Goal: Information Seeking & Learning: Learn about a topic

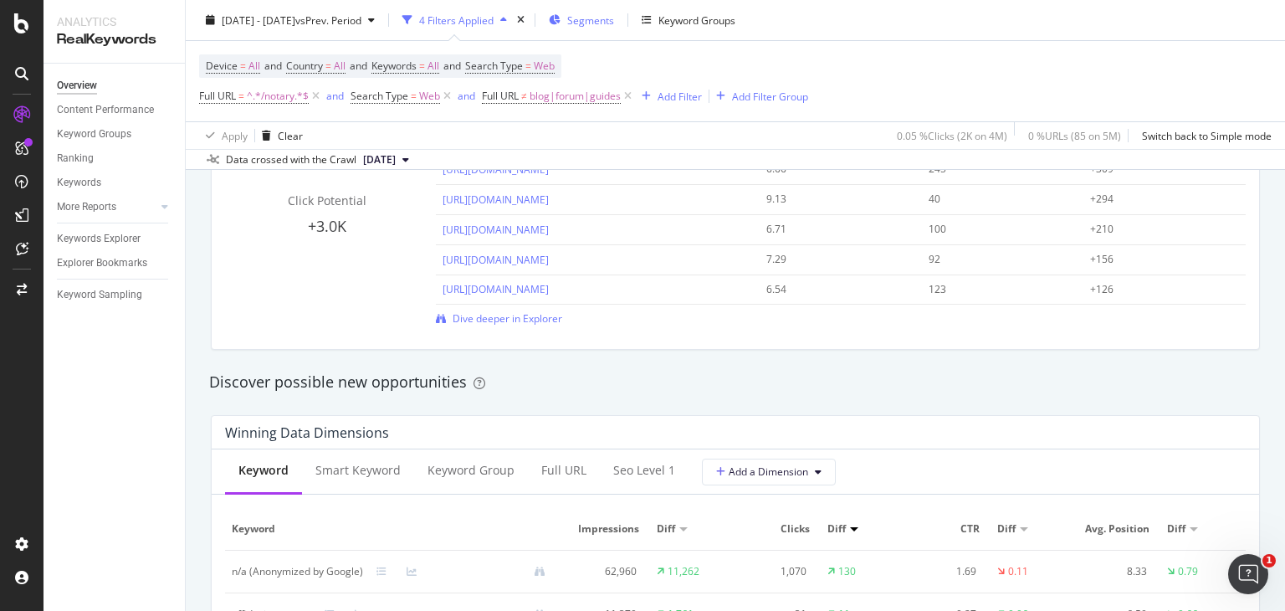
scroll to position [1229, 0]
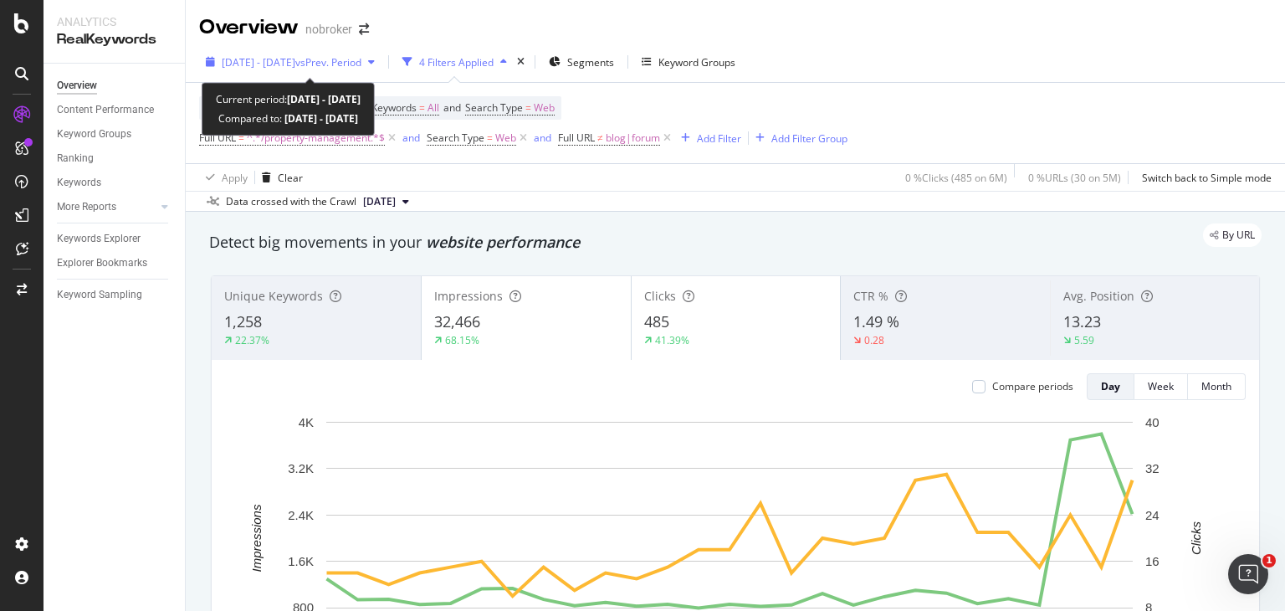
click at [361, 65] on span "vs Prev. Period" at bounding box center [328, 62] width 66 height 14
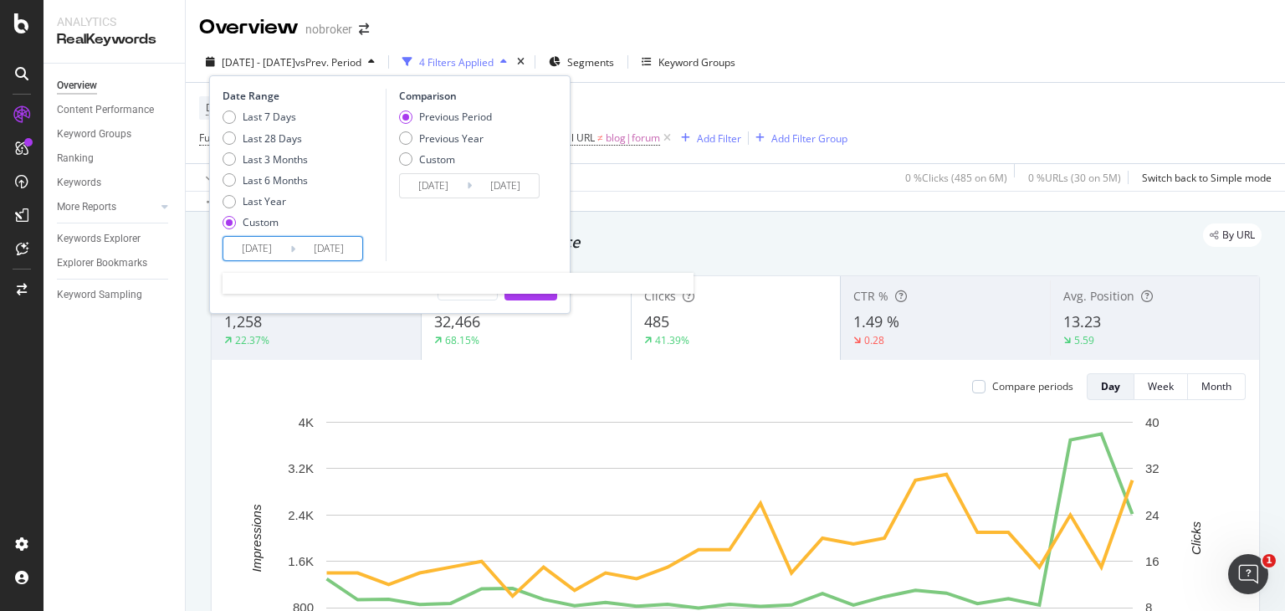
click at [301, 242] on input "[DATE]" at bounding box center [328, 248] width 67 height 23
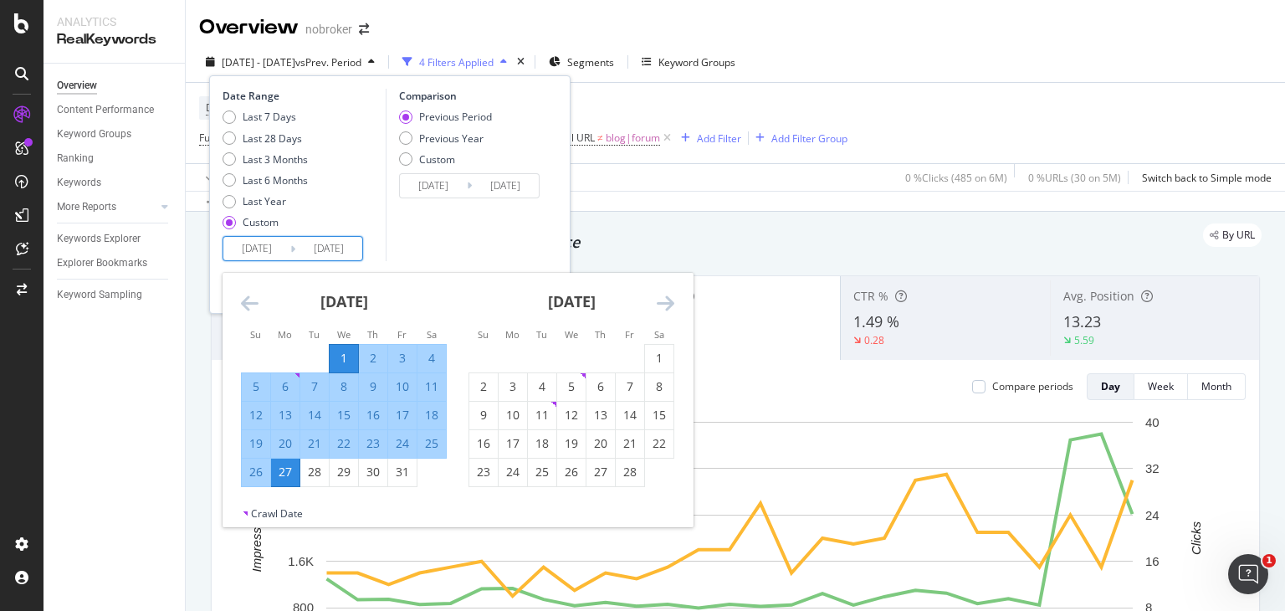
click at [659, 301] on icon "Move forward to switch to the next month." at bounding box center [666, 303] width 18 height 20
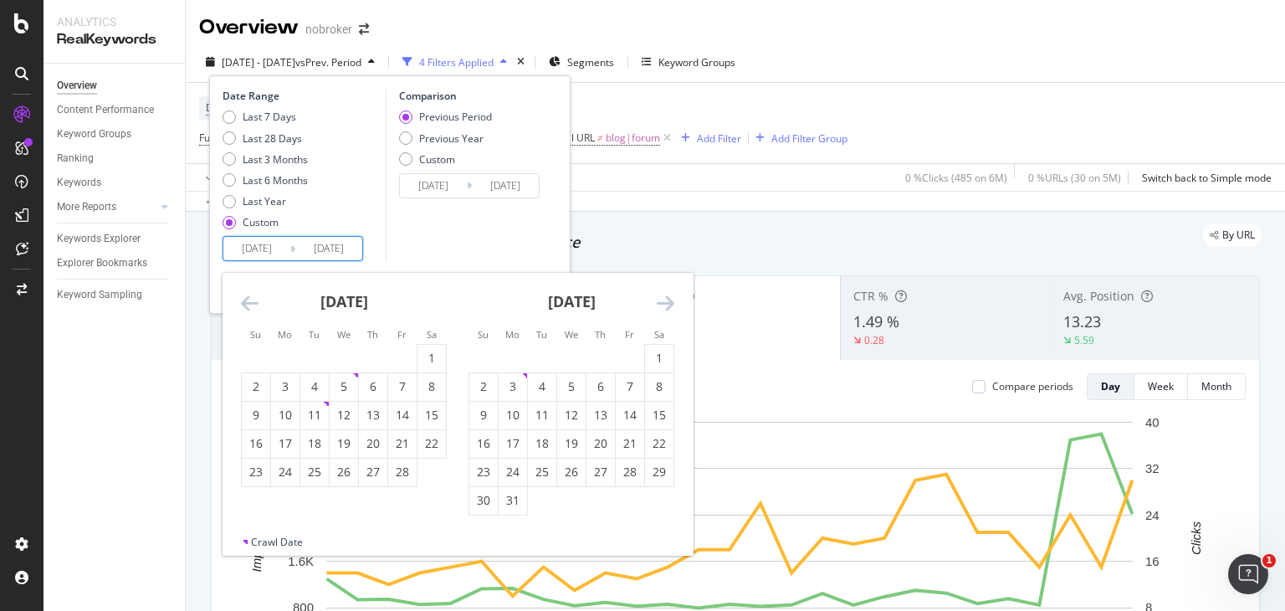
click at [659, 301] on icon "Move forward to switch to the next month." at bounding box center [666, 303] width 18 height 20
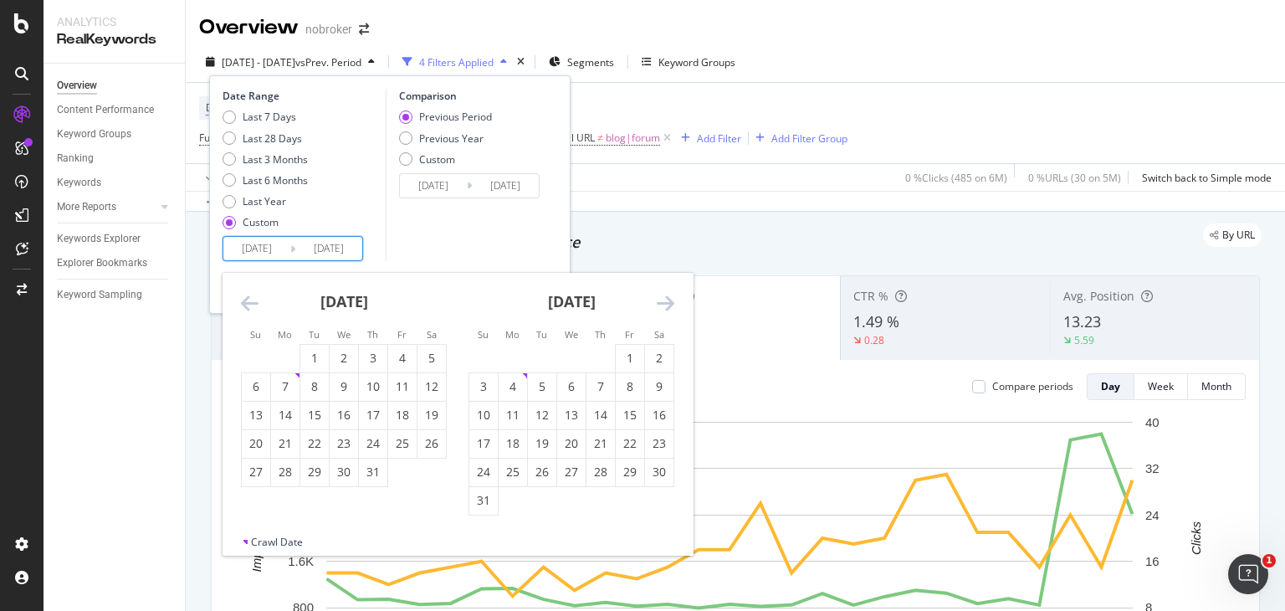
click at [659, 301] on icon "Move forward to switch to the next month." at bounding box center [666, 303] width 18 height 20
click at [508, 361] on div "1" at bounding box center [513, 358] width 28 height 17
type input "[DATE]"
type input "2024/05/02"
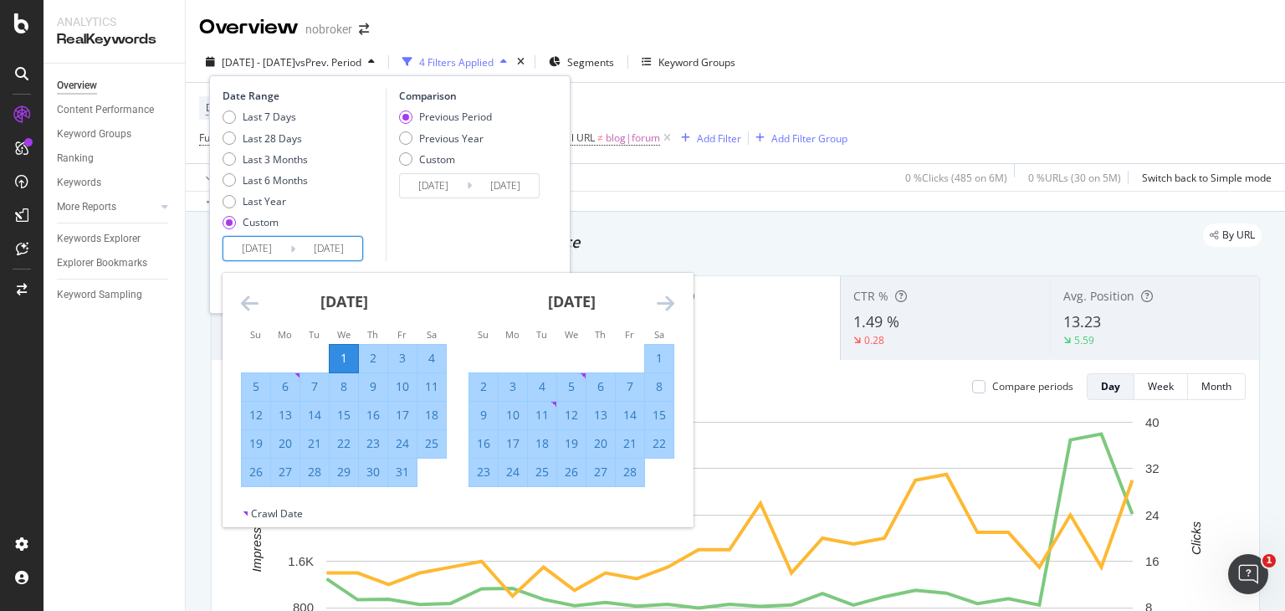
click at [320, 245] on input "[DATE]" at bounding box center [328, 248] width 67 height 23
drag, startPoint x: 648, startPoint y: 301, endPoint x: 670, endPoint y: 302, distance: 22.6
click at [670, 302] on div "[DATE] 1 2 3 4 5 6 7 8 9 10 11 12 13 14 15 16 17 18 19 20 21 22 23 24 25 26 27 …" at bounding box center [458, 389] width 470 height 233
click at [670, 302] on icon "Move forward to switch to the next month." at bounding box center [666, 303] width 18 height 20
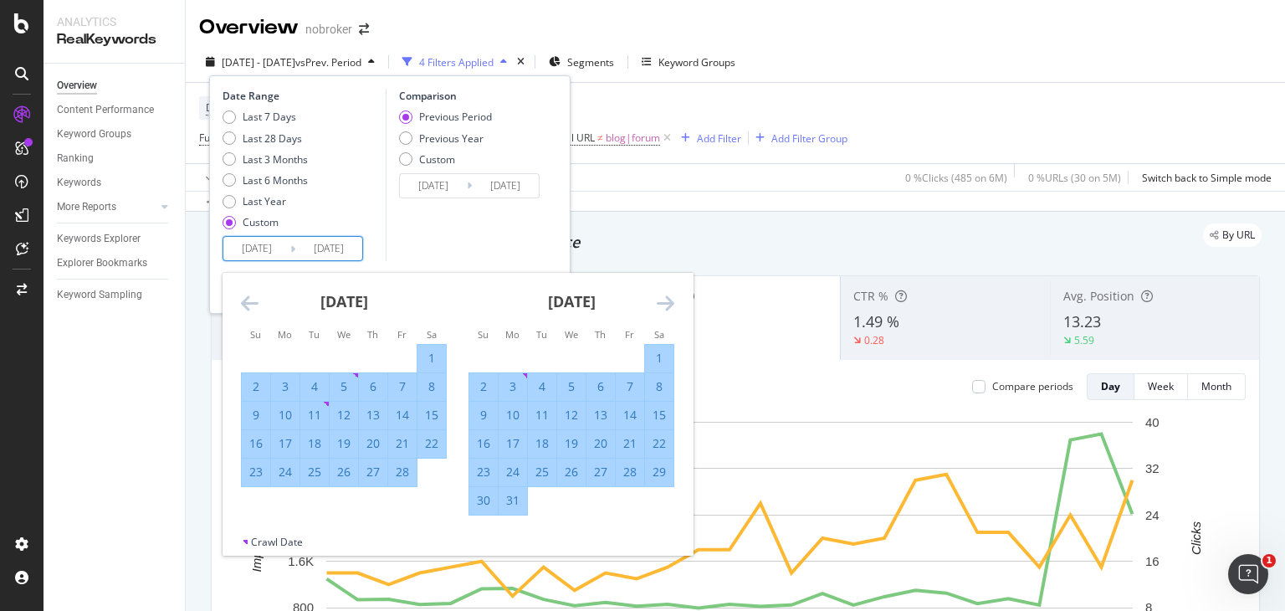
click at [670, 302] on icon "Move forward to switch to the next month." at bounding box center [666, 303] width 18 height 20
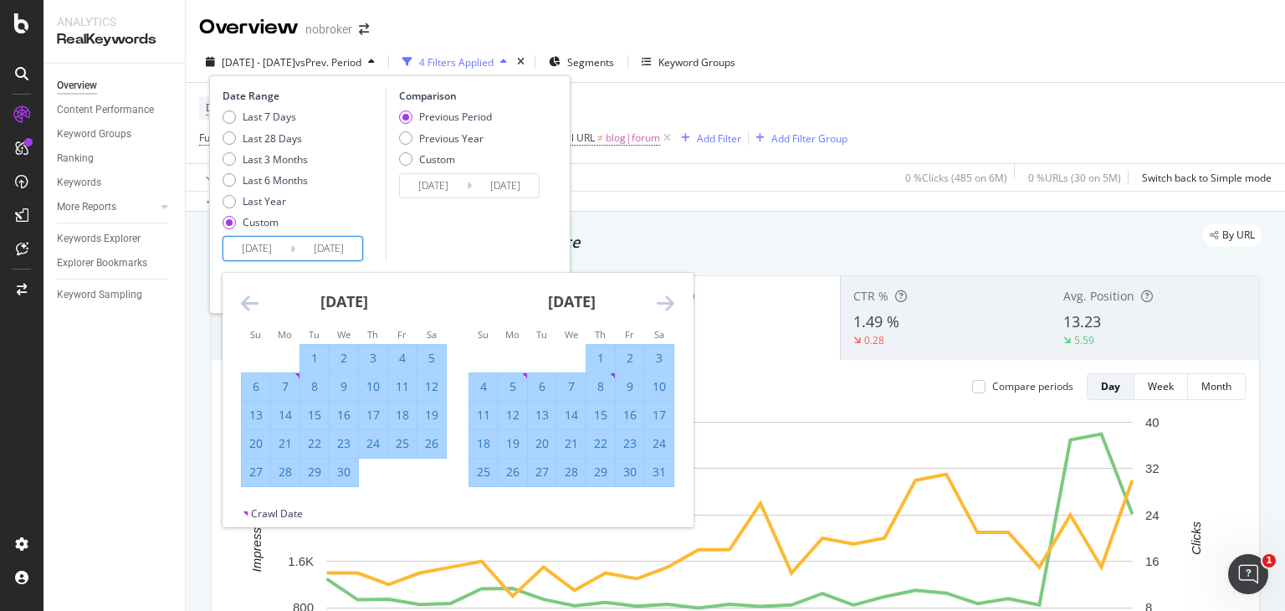
click at [670, 302] on icon "Move forward to switch to the next month." at bounding box center [666, 303] width 18 height 20
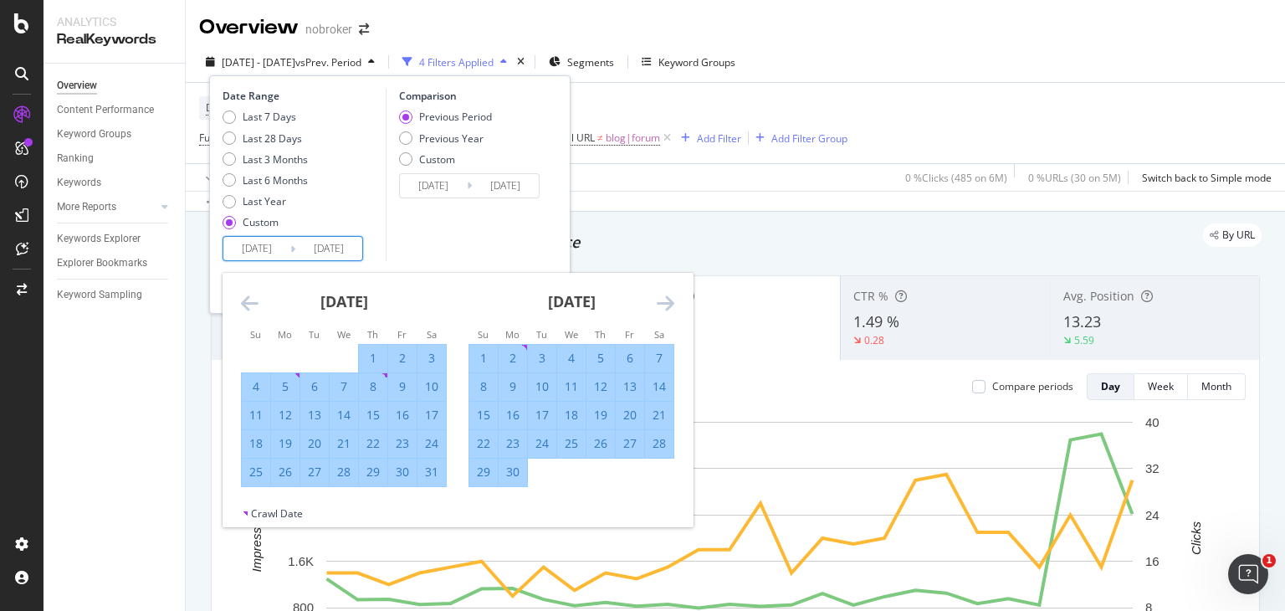
click at [670, 302] on icon "Move forward to switch to the next month." at bounding box center [666, 303] width 18 height 20
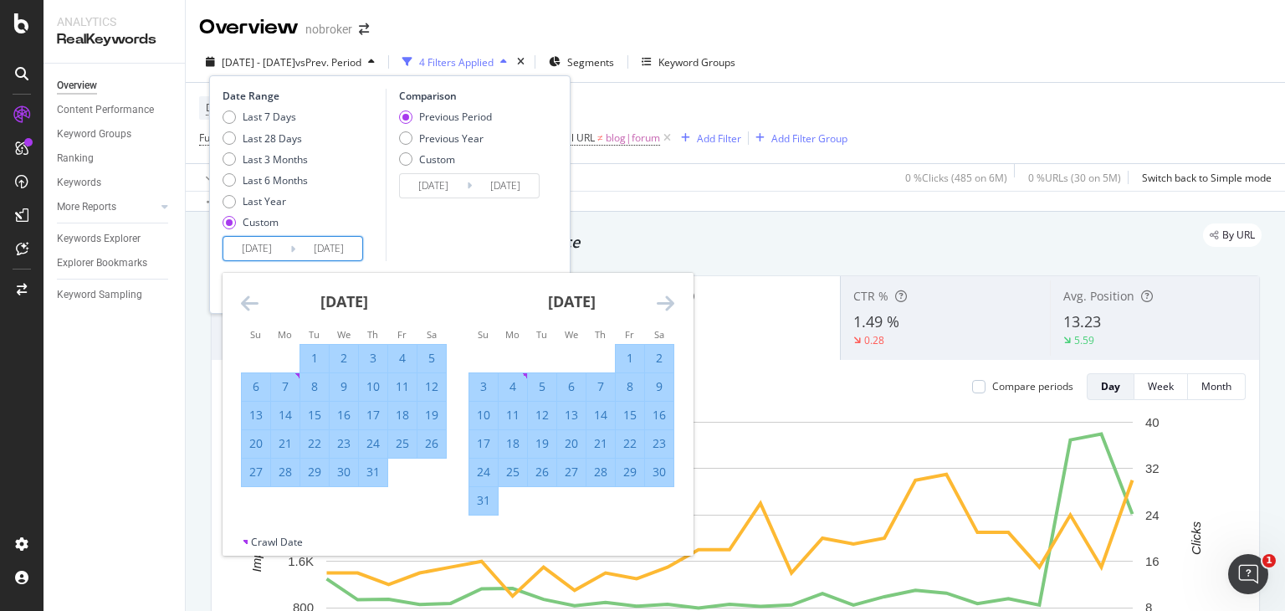
click at [670, 302] on icon "Move forward to switch to the next month." at bounding box center [666, 303] width 18 height 20
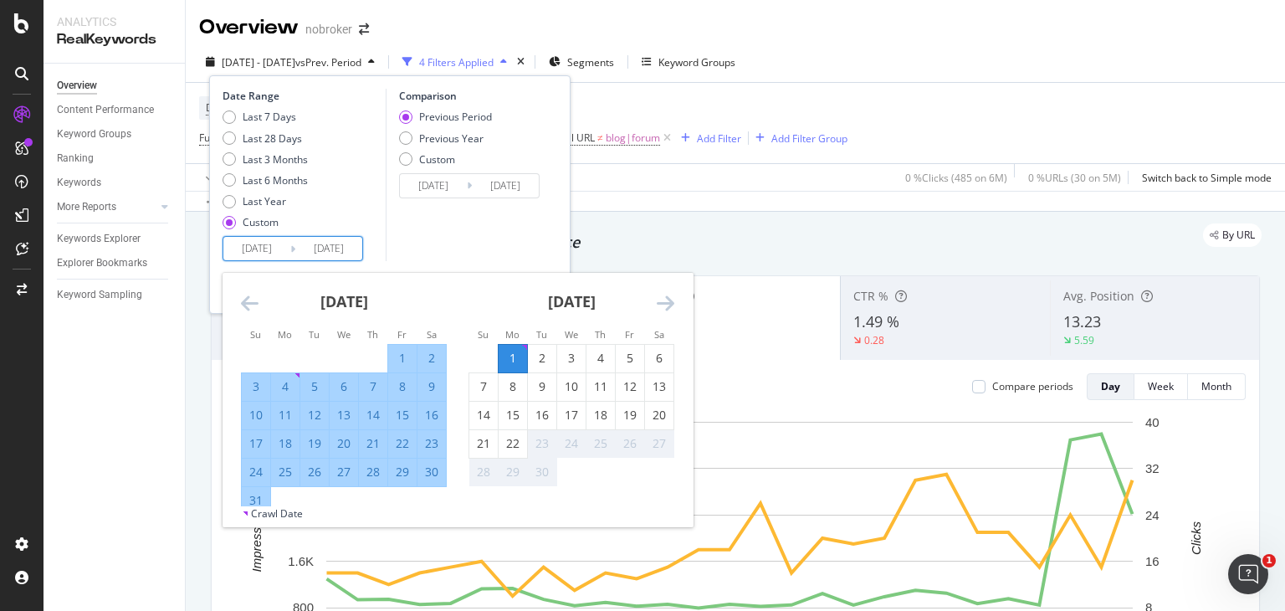
click at [670, 302] on icon "Move forward to switch to the next month." at bounding box center [666, 303] width 18 height 20
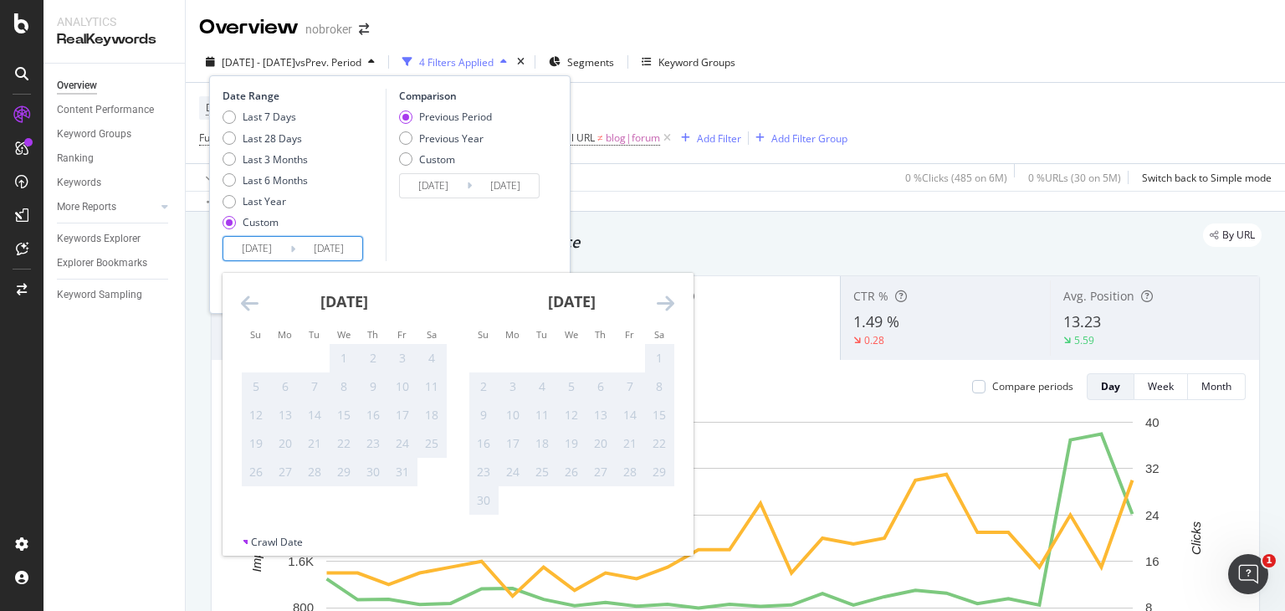
click at [670, 302] on icon "Move forward to switch to the next month." at bounding box center [666, 303] width 18 height 20
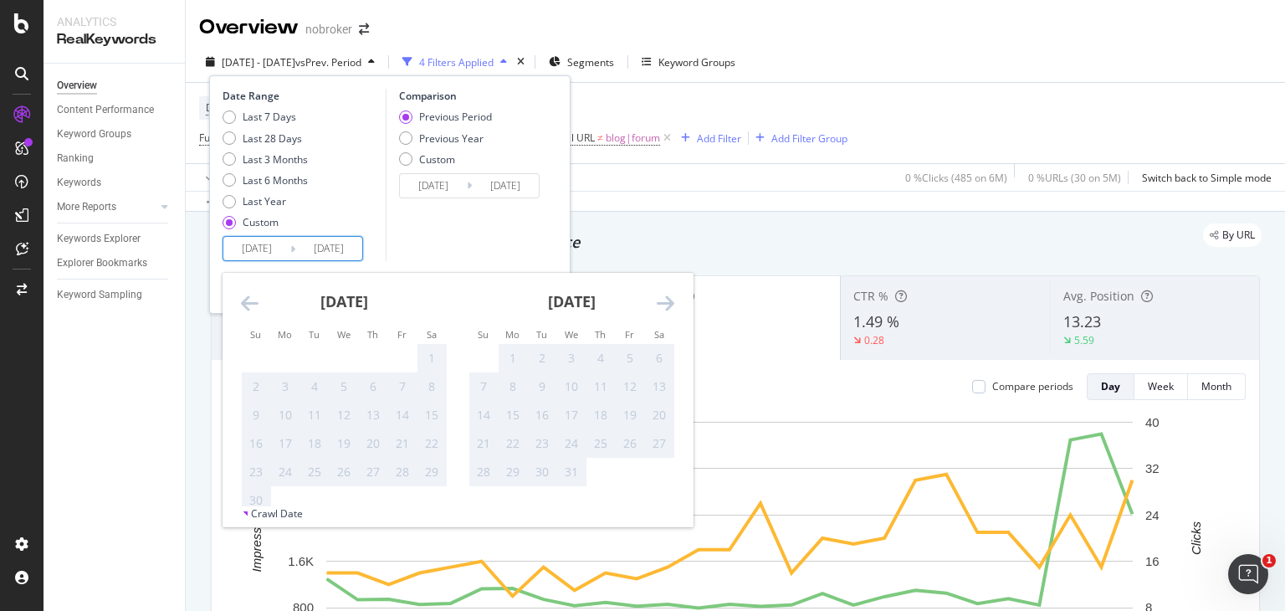
click at [245, 302] on icon "Move backward to switch to the previous month." at bounding box center [250, 303] width 18 height 20
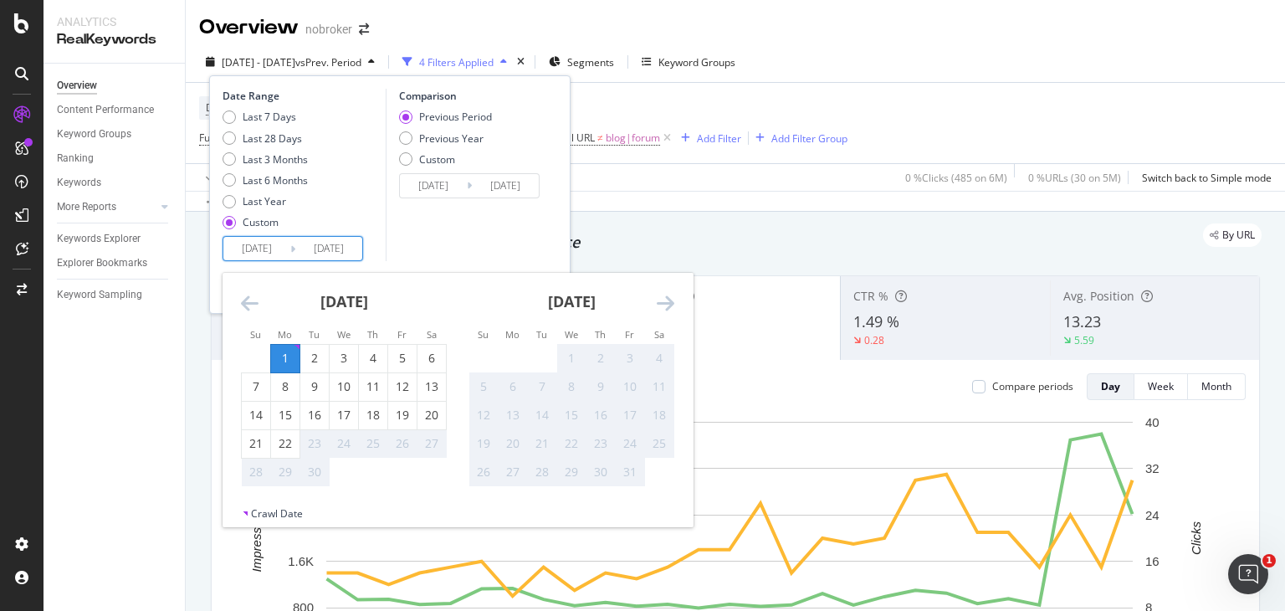
click at [245, 302] on icon "Move backward to switch to the previous month." at bounding box center [250, 303] width 18 height 20
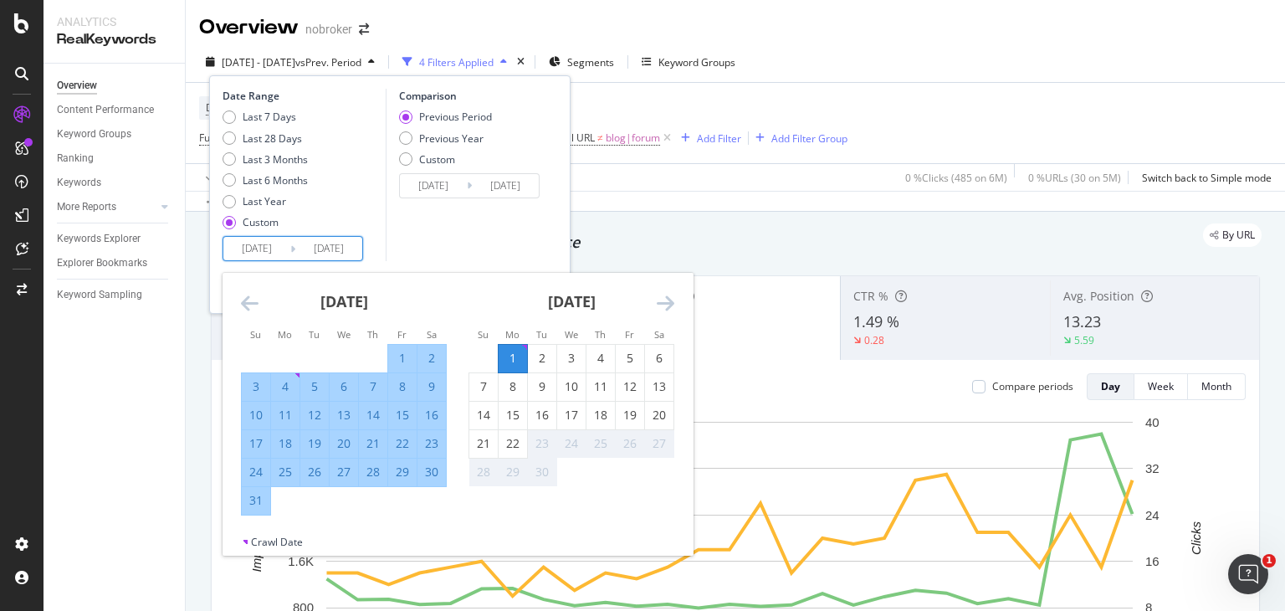
click at [517, 352] on div "1" at bounding box center [513, 358] width 28 height 17
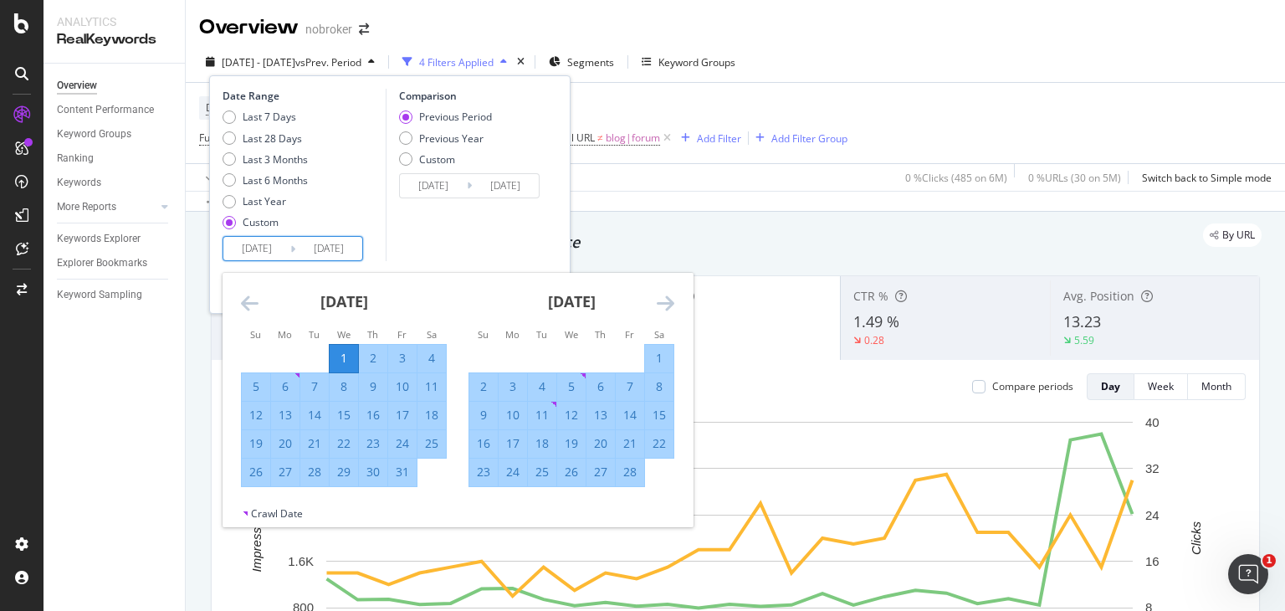
click at [264, 245] on input "[DATE]" at bounding box center [256, 248] width 67 height 23
click at [266, 245] on input "[DATE]" at bounding box center [256, 248] width 67 height 23
type input "[DATE]"
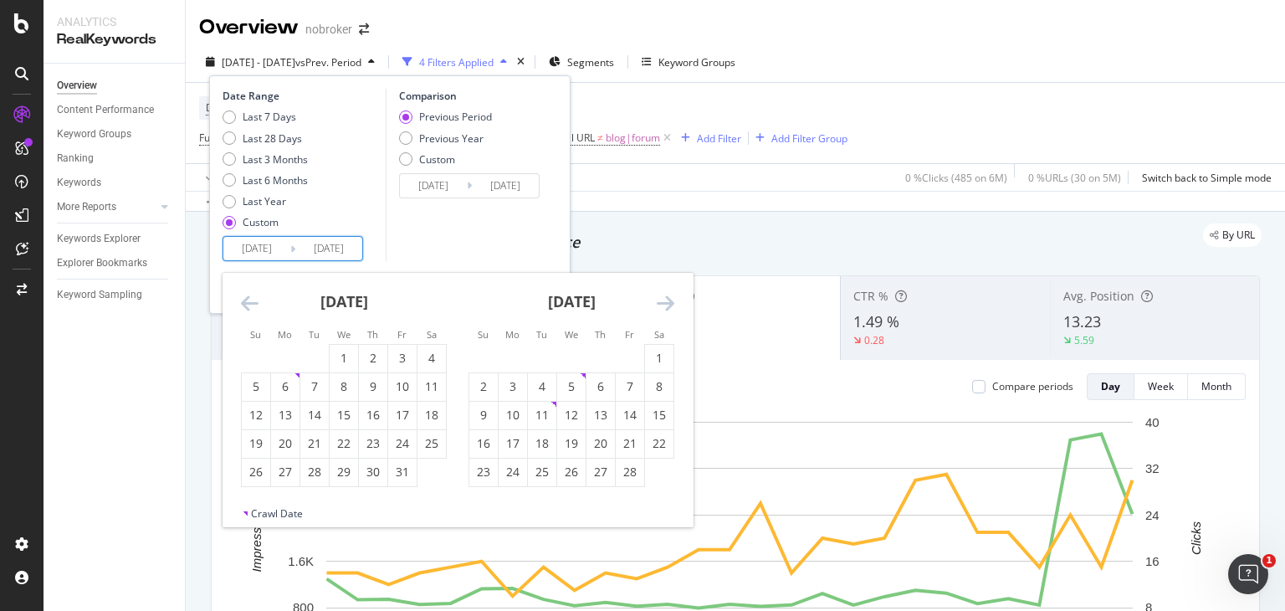
type input "[DATE]"
click at [657, 305] on icon "Move forward to switch to the next month." at bounding box center [666, 303] width 18 height 20
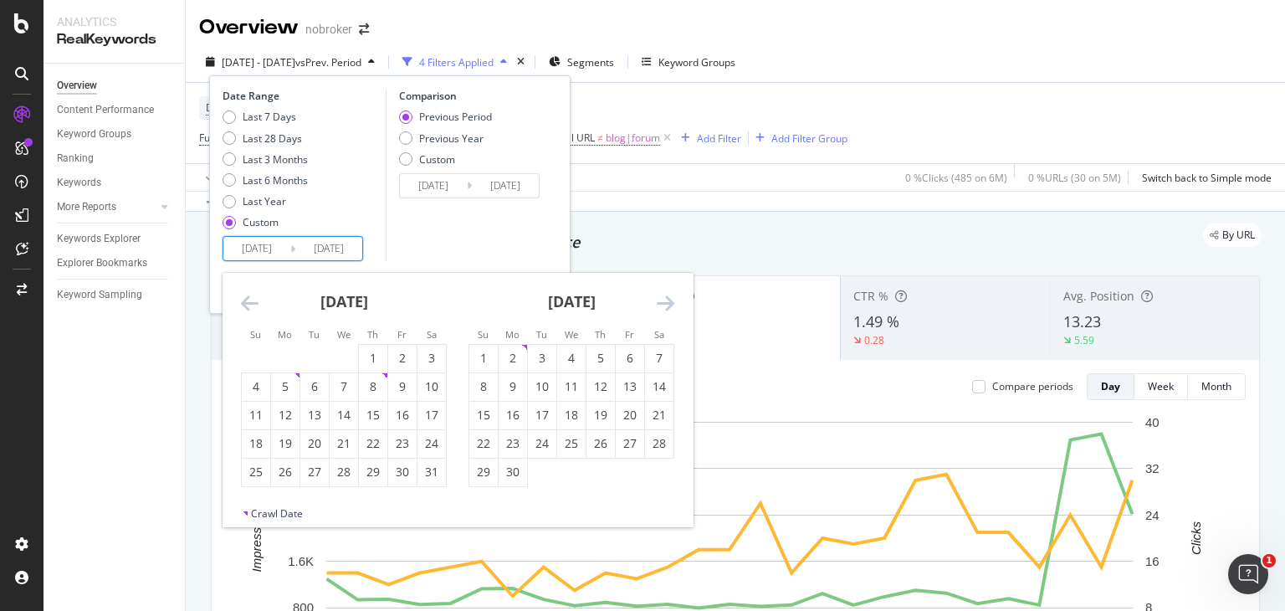
click at [657, 305] on icon "Move forward to switch to the next month." at bounding box center [666, 303] width 18 height 20
click at [672, 297] on icon "Move forward to switch to the next month." at bounding box center [666, 303] width 18 height 20
click at [511, 438] on div "22" at bounding box center [513, 443] width 28 height 17
type input "[DATE]"
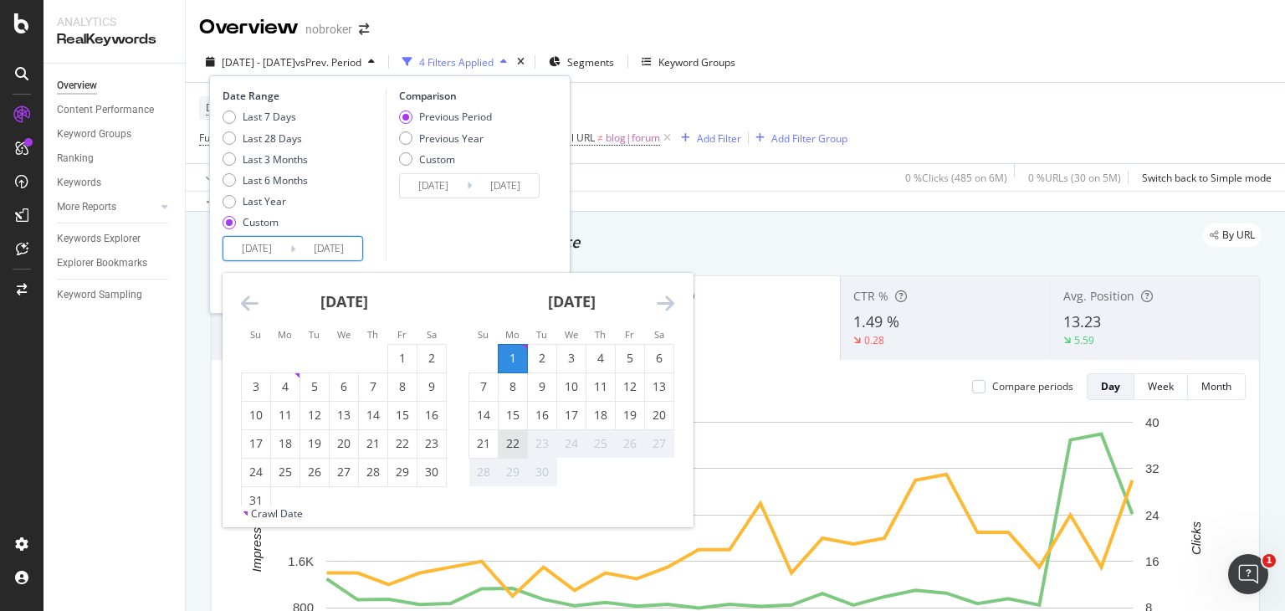
type input "[DATE]"
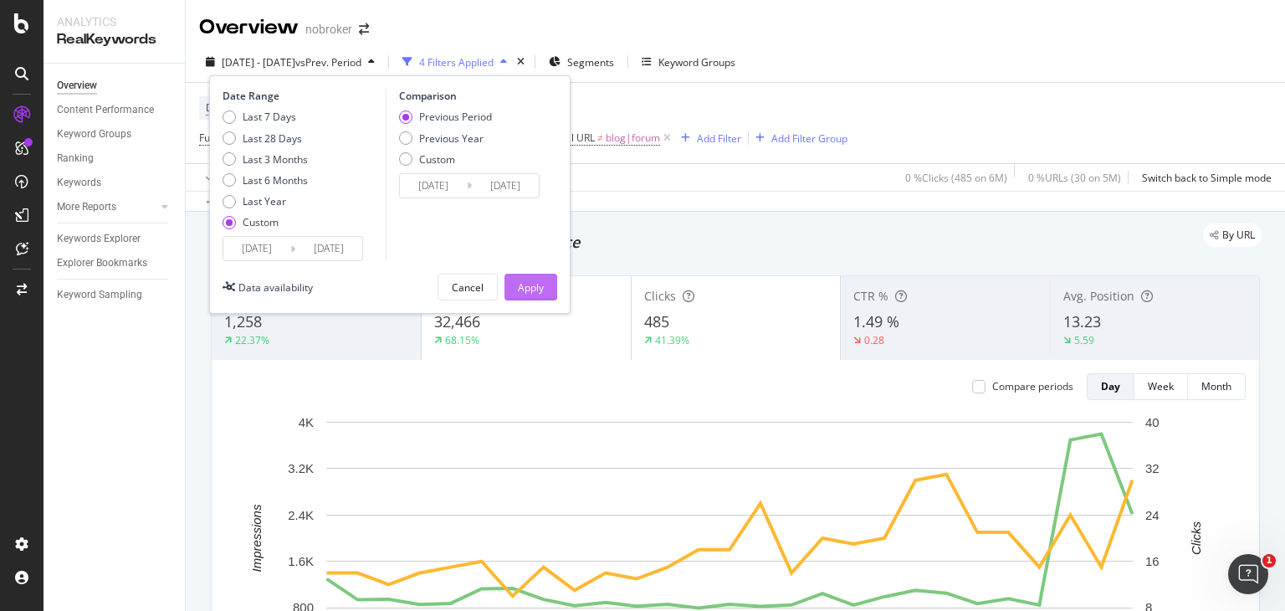
click at [527, 287] on div "Apply" at bounding box center [531, 287] width 26 height 14
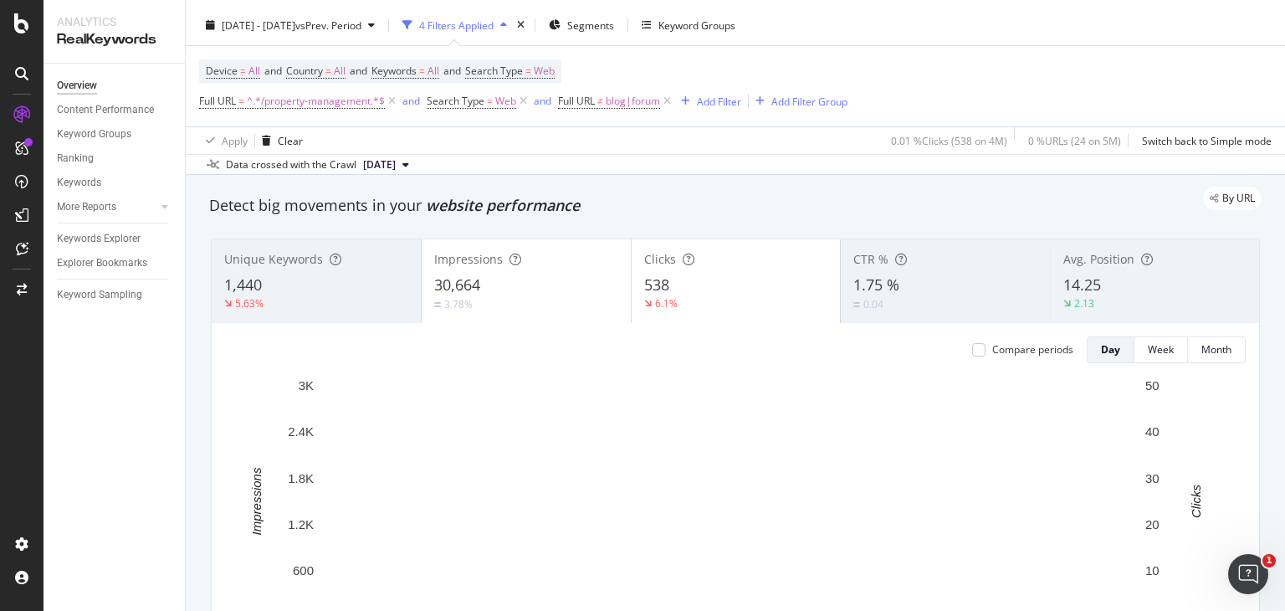
scroll to position [36, 0]
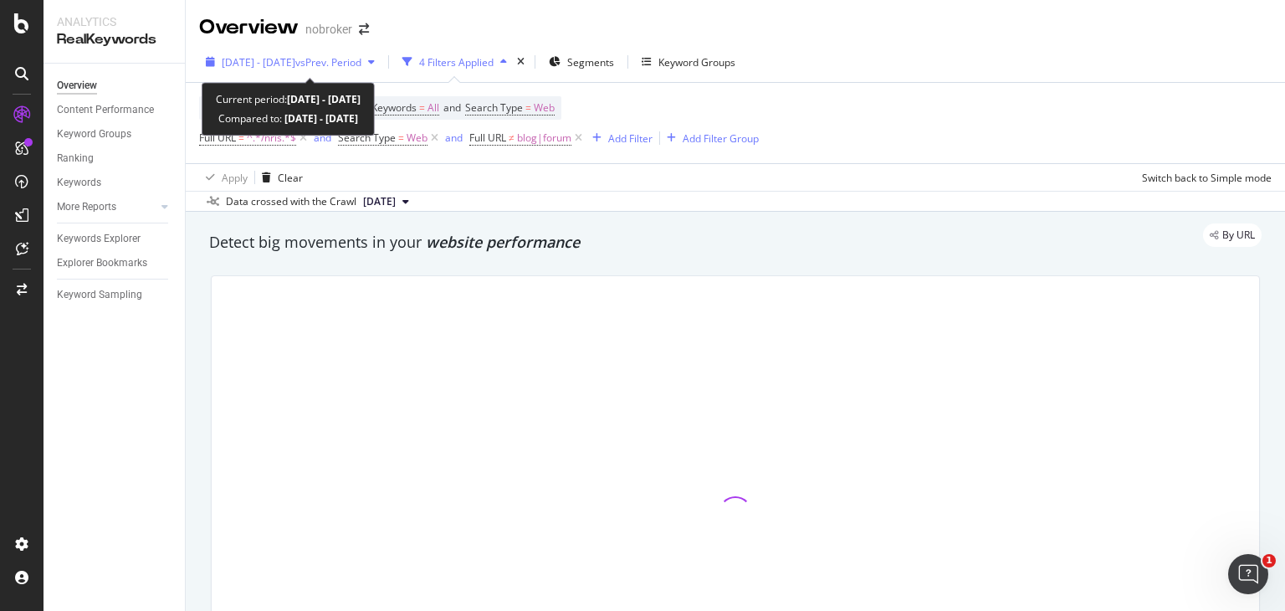
click at [294, 64] on span "[DATE] - [DATE]" at bounding box center [259, 62] width 74 height 14
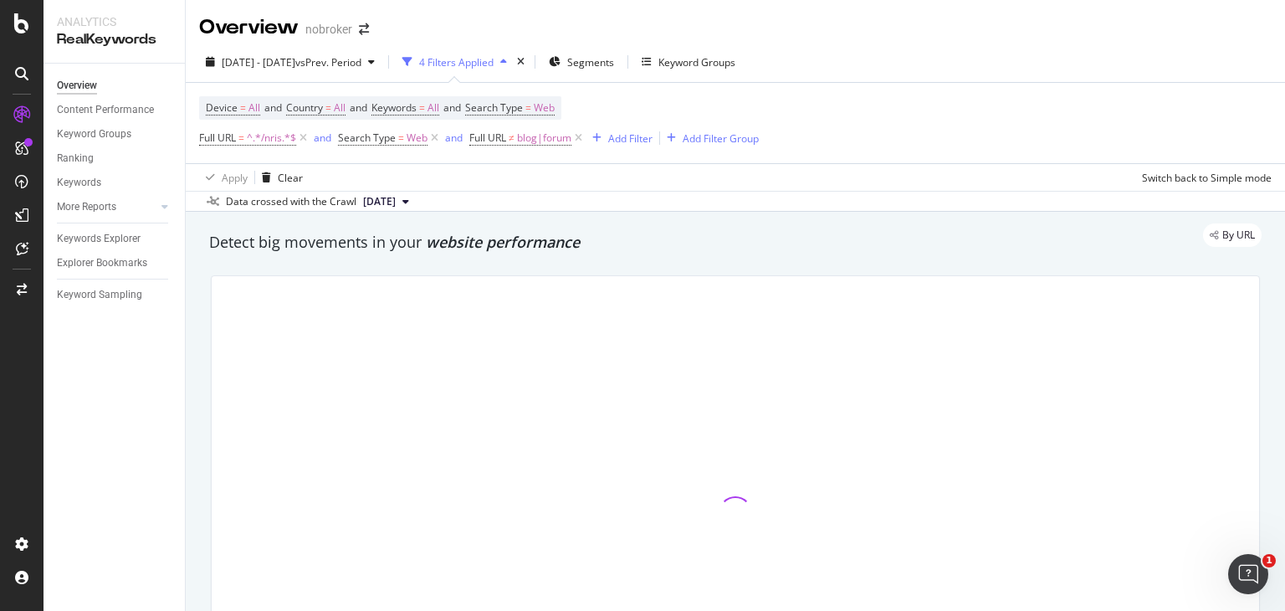
click at [542, 136] on span "blog|forum" at bounding box center [544, 137] width 54 height 23
click at [558, 208] on input "blog|forum" at bounding box center [564, 207] width 158 height 27
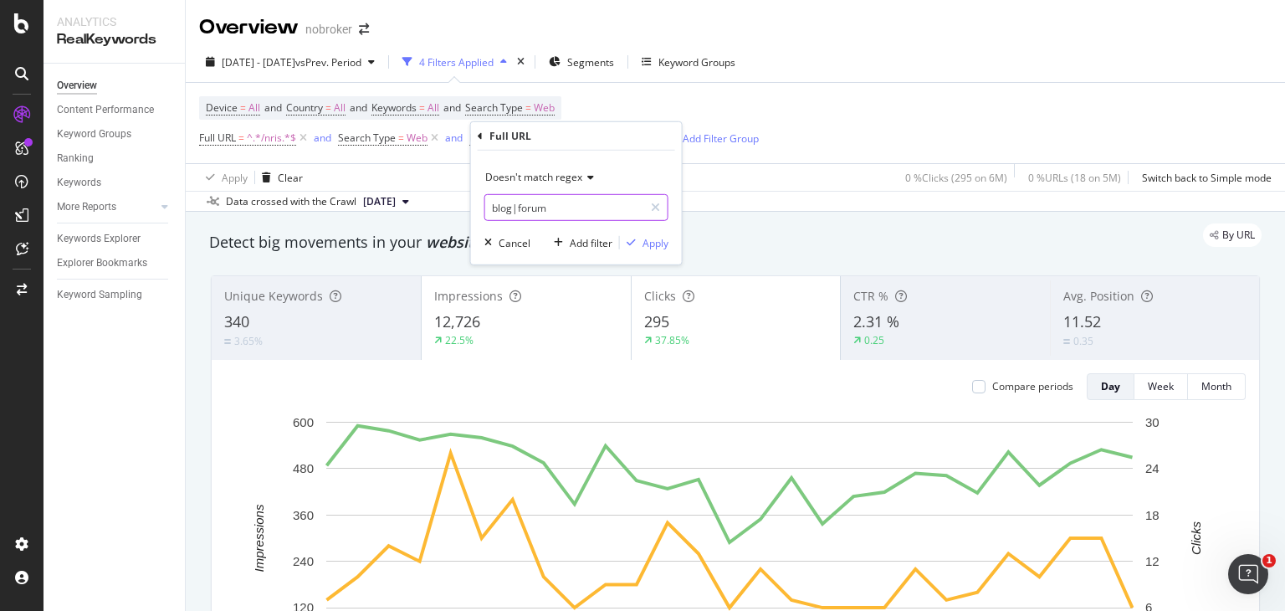
click at [558, 208] on input "blog|forum" at bounding box center [564, 207] width 158 height 27
type input "blog|forum|guides"
click at [646, 240] on div "Apply" at bounding box center [655, 242] width 26 height 14
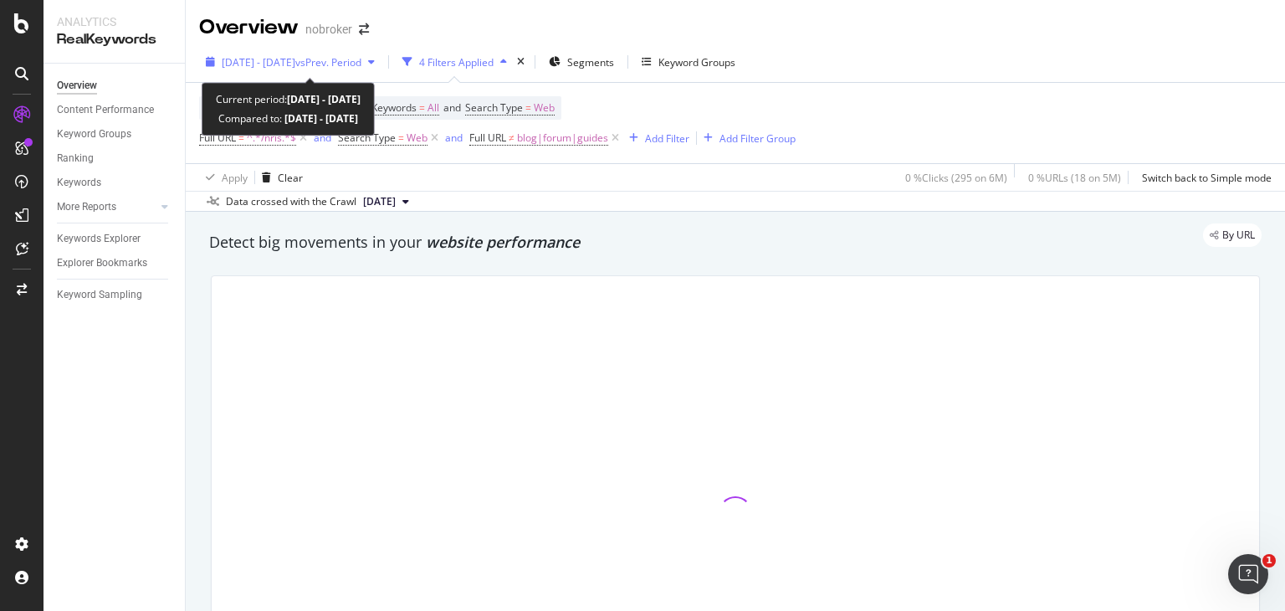
click at [360, 64] on span "vs Prev. Period" at bounding box center [328, 62] width 66 height 14
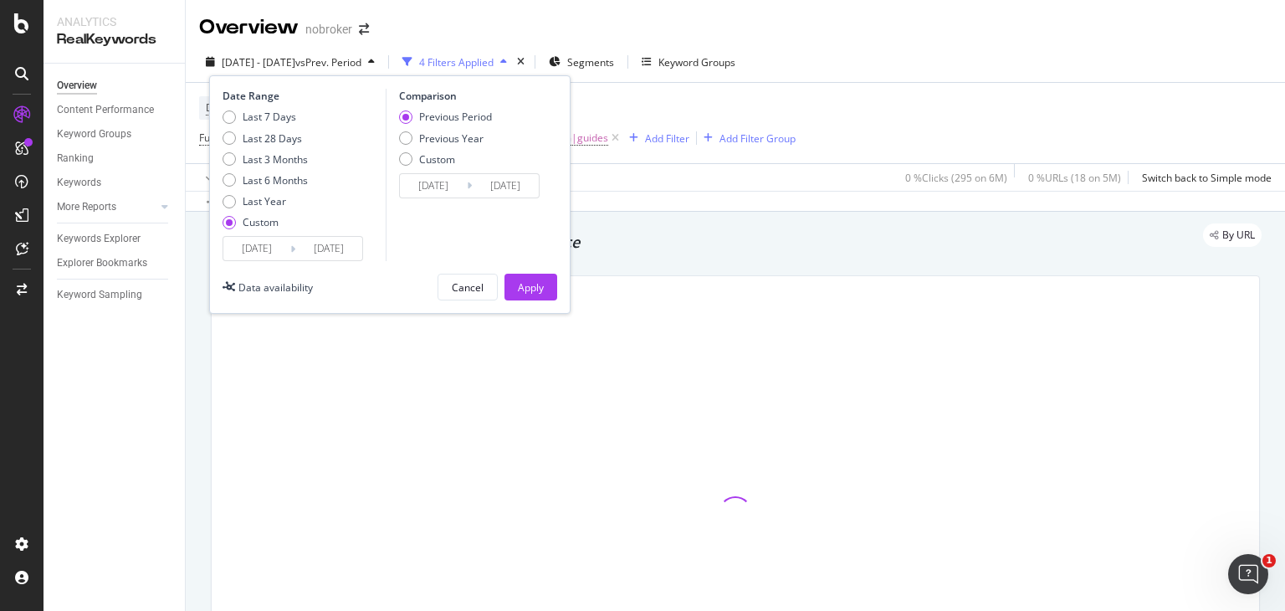
click at [285, 263] on div "Date Range Last 7 Days Last 28 Days Last 3 Months Last 6 Months Last Year Custo…" at bounding box center [389, 194] width 361 height 238
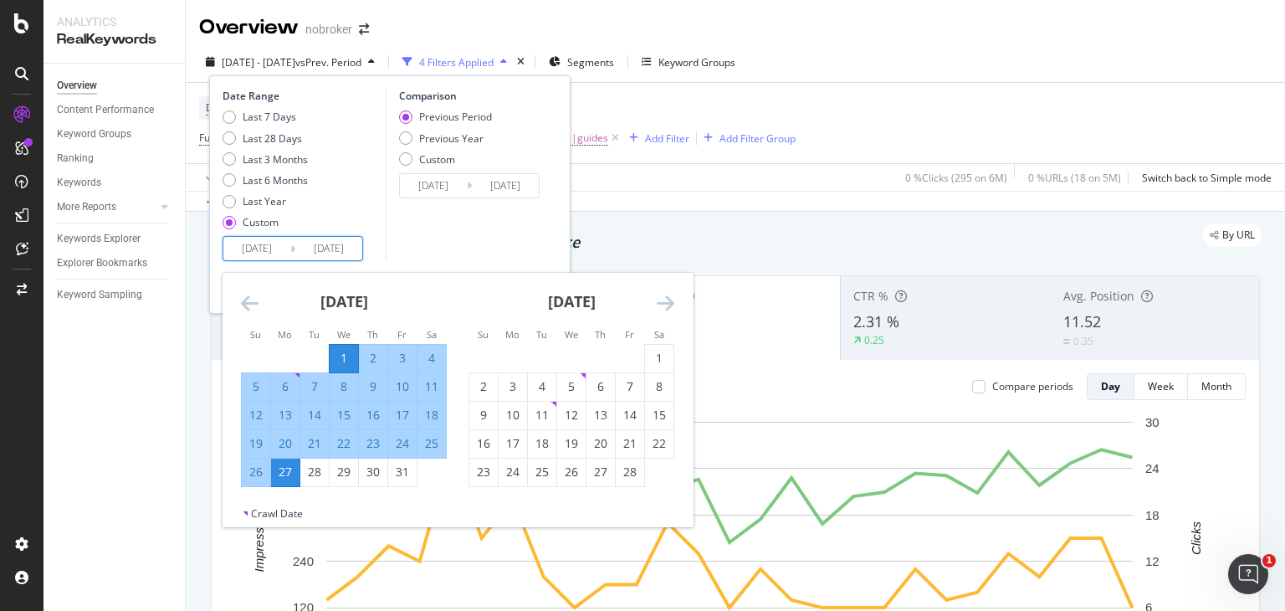
click at [315, 253] on input "[DATE]" at bounding box center [328, 248] width 67 height 23
click at [249, 250] on input "[DATE]" at bounding box center [256, 248] width 67 height 23
click at [659, 299] on icon "Move forward to switch to the next month." at bounding box center [666, 303] width 18 height 20
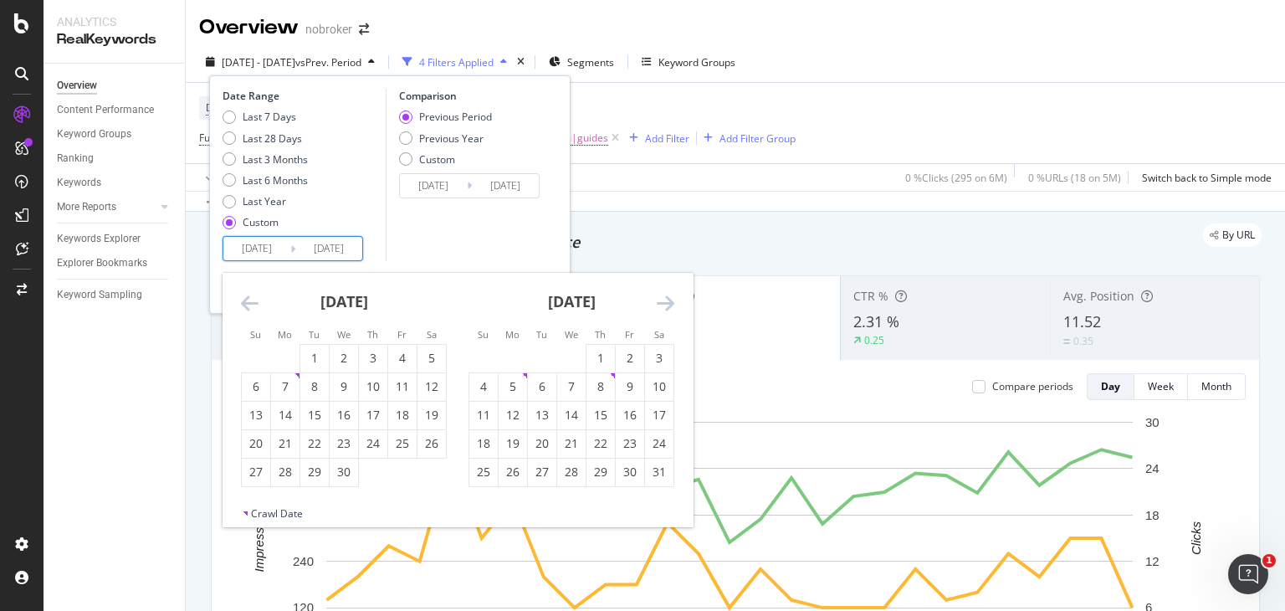
click at [659, 299] on icon "Move forward to switch to the next month." at bounding box center [666, 303] width 18 height 20
click at [509, 357] on div "1" at bounding box center [513, 358] width 28 height 17
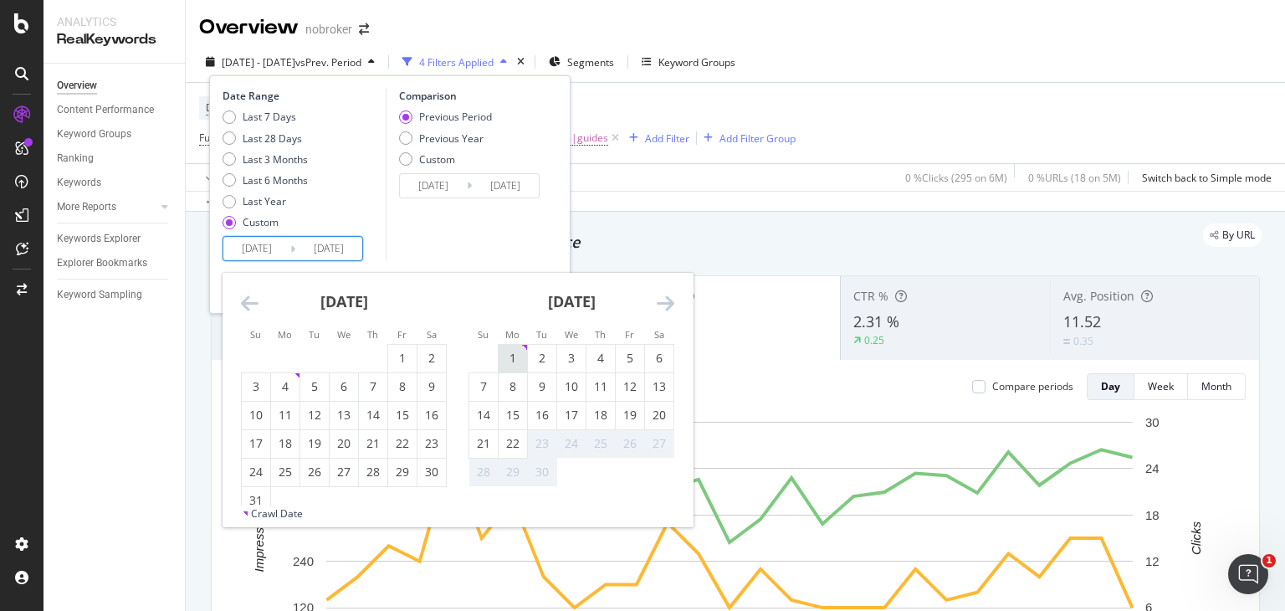
type input "[DATE]"
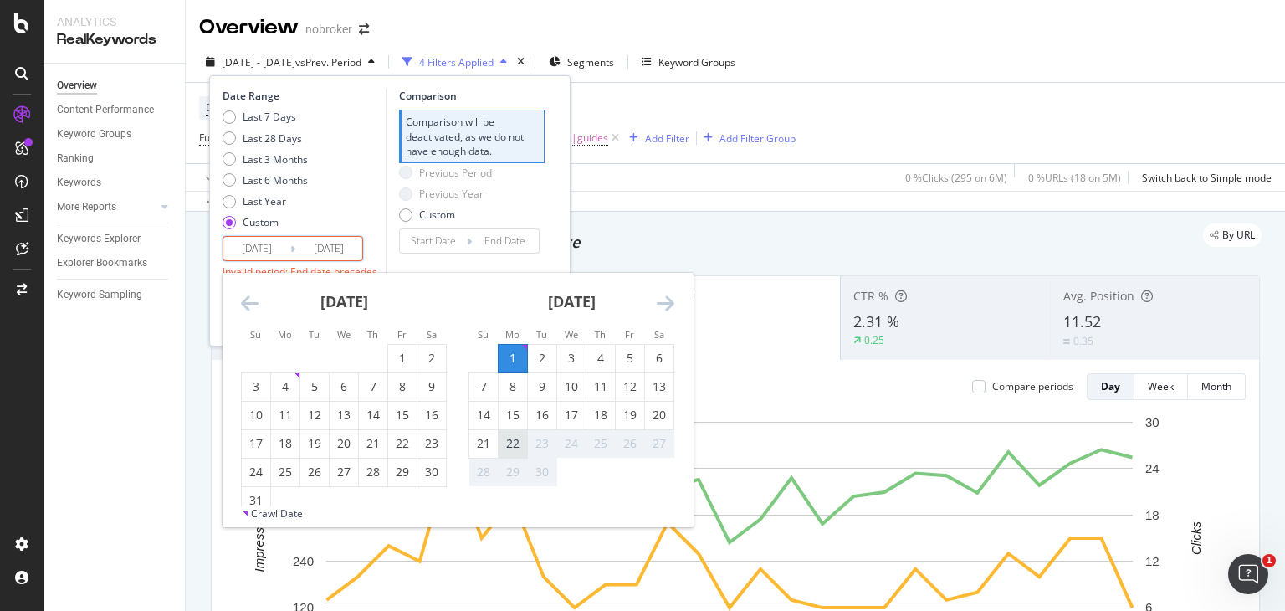
click at [514, 443] on div "22" at bounding box center [513, 443] width 28 height 17
type input "[DATE]"
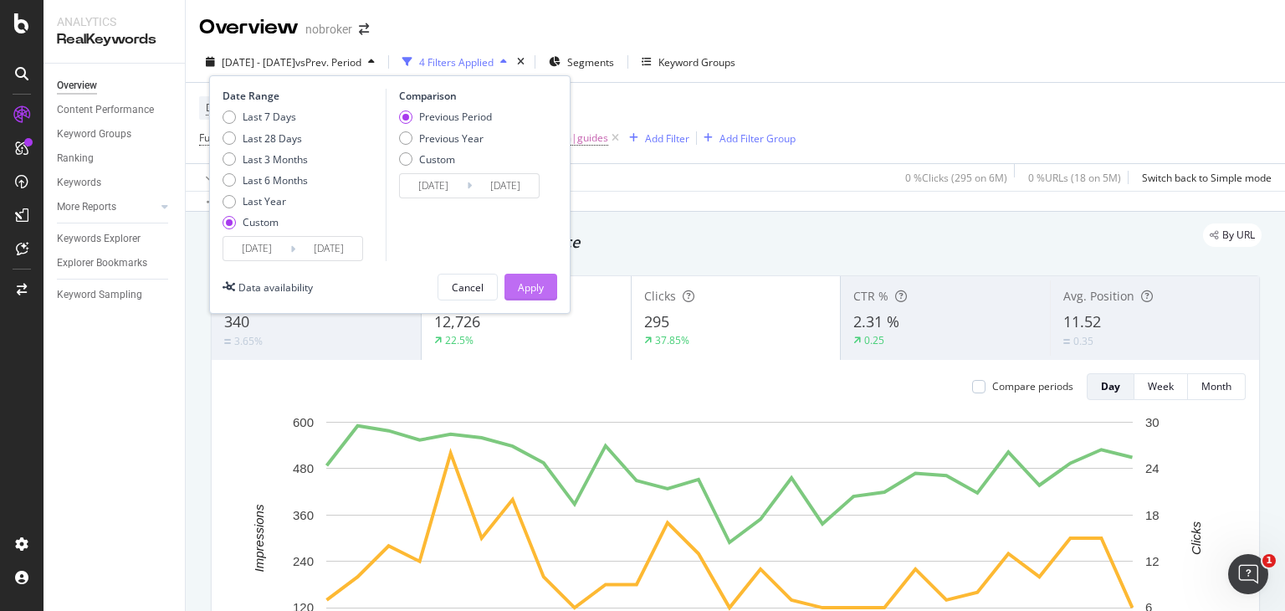
click at [529, 290] on div "Apply" at bounding box center [531, 287] width 26 height 14
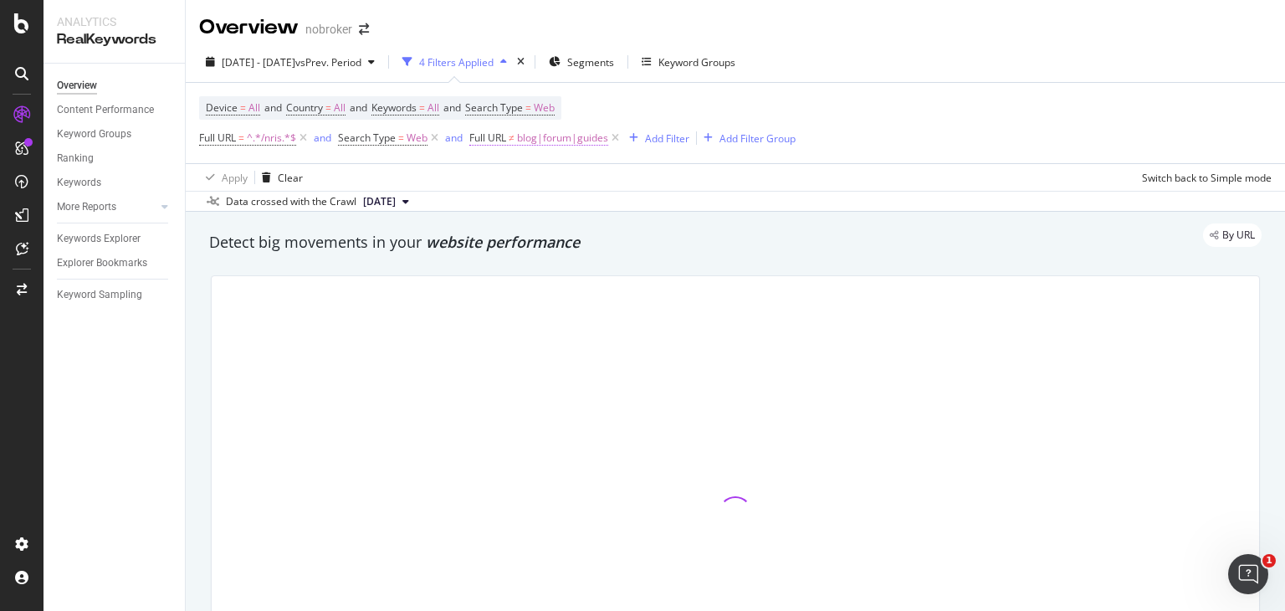
click at [589, 139] on span "blog|forum|guides" at bounding box center [562, 137] width 91 height 23
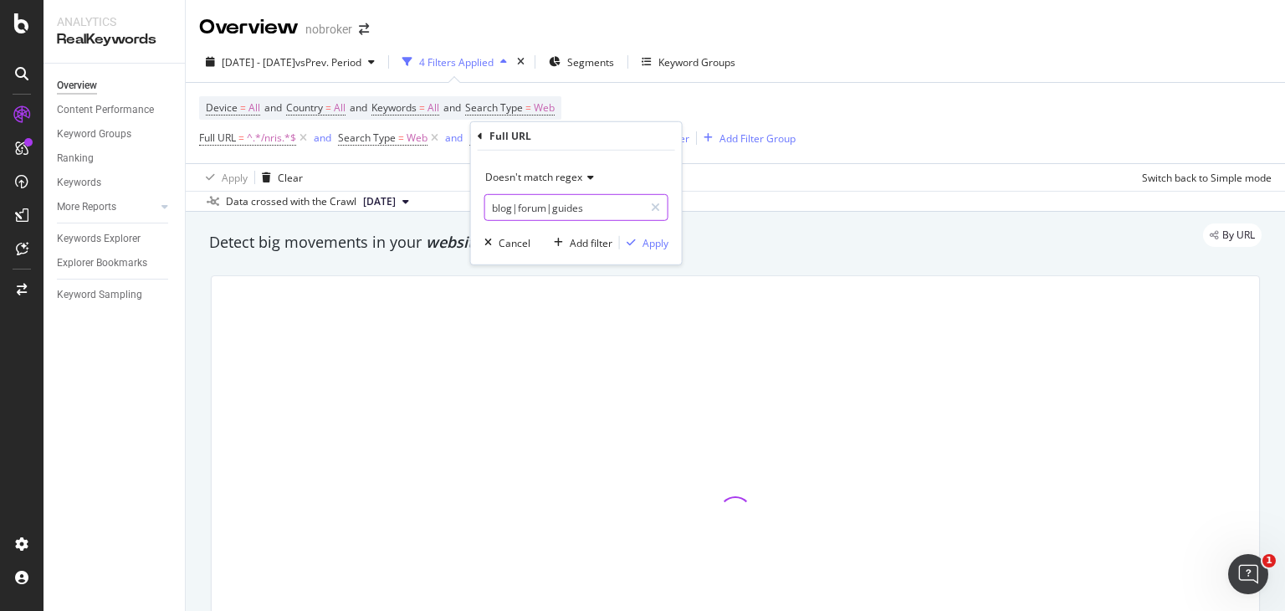
click at [550, 206] on input "blog|forum|guides" at bounding box center [564, 207] width 158 height 27
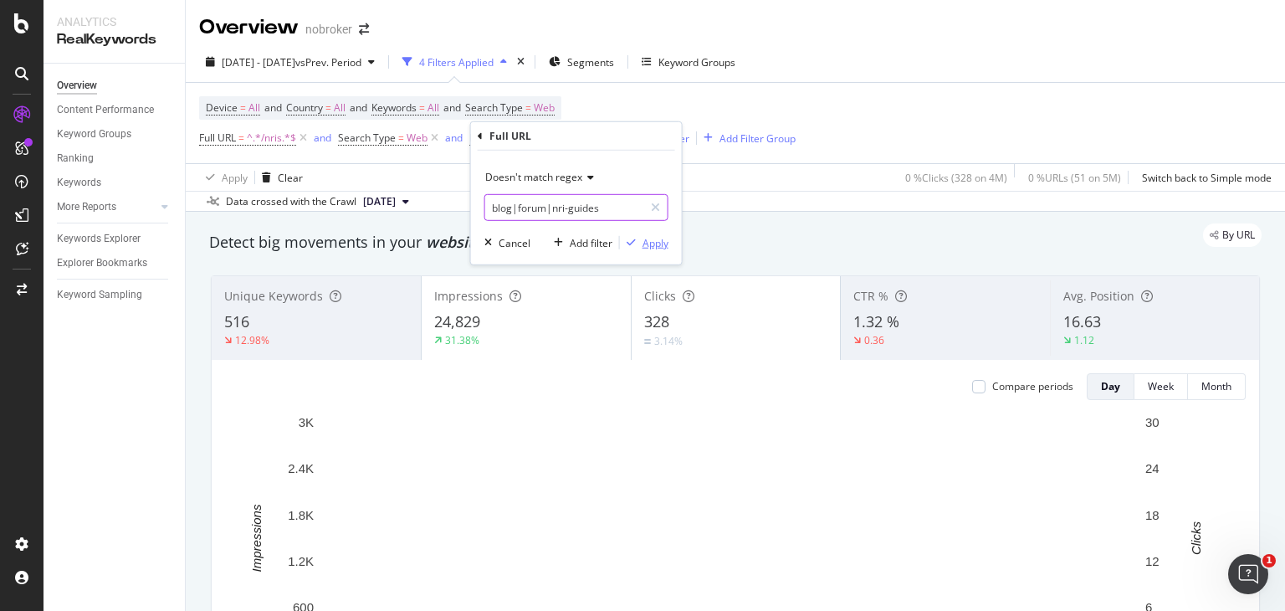
type input "blog|forum|nri-guides"
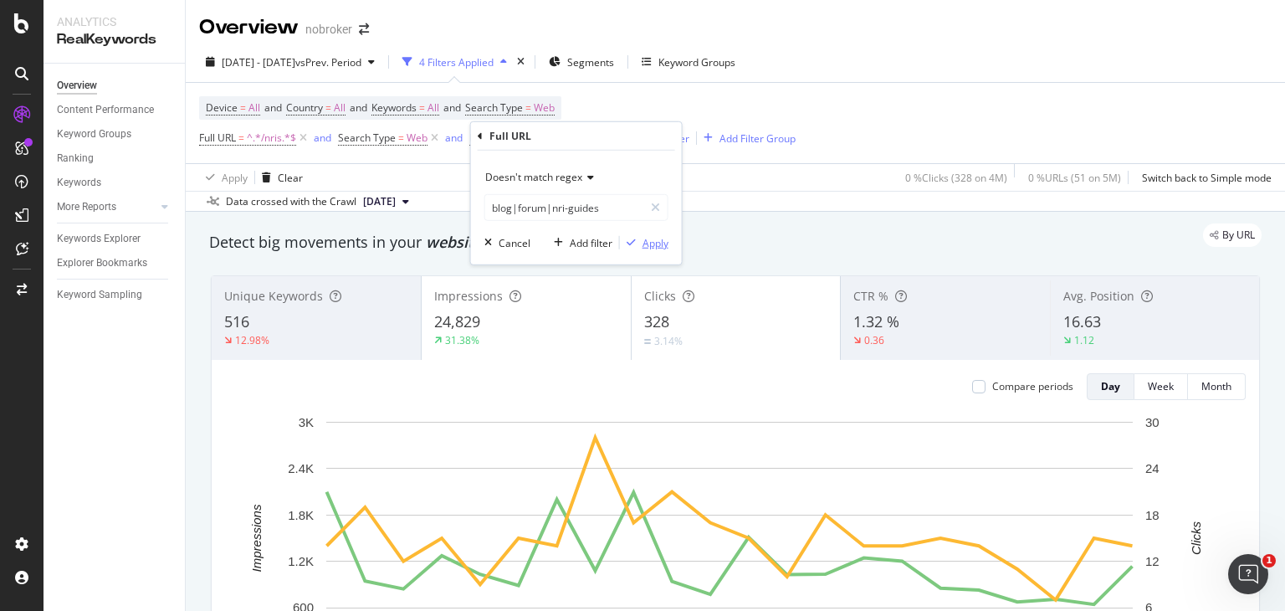
click at [639, 240] on div "button" at bounding box center [631, 243] width 23 height 10
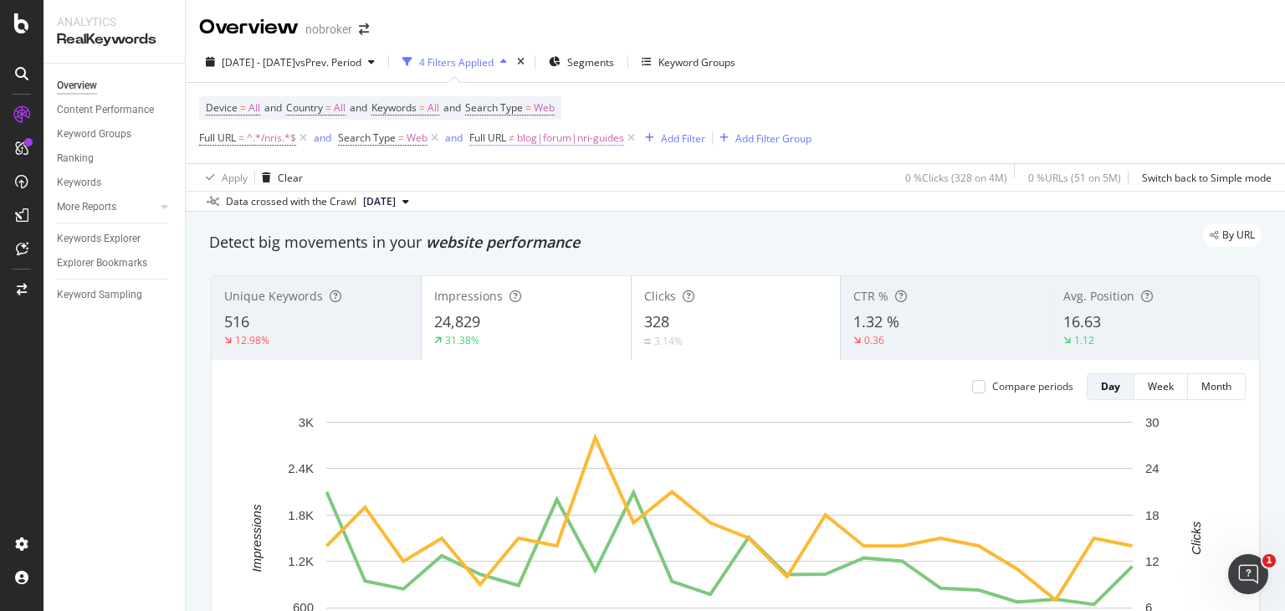
click at [591, 130] on span "blog|forum|nri-guides" at bounding box center [570, 137] width 107 height 23
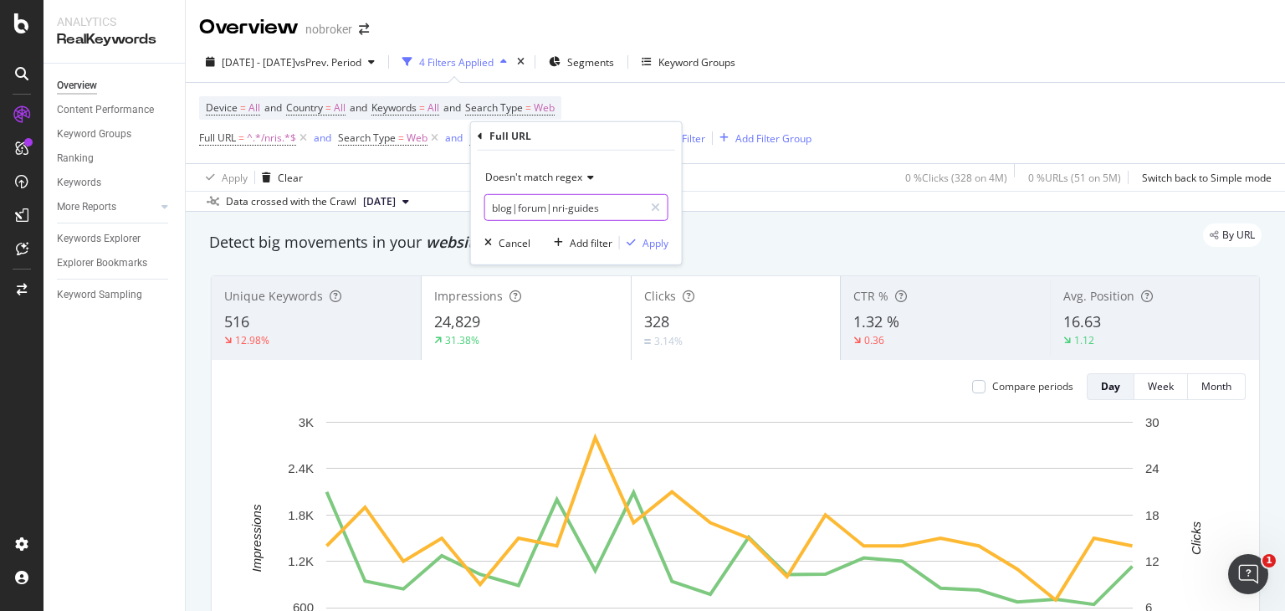
click at [606, 208] on input "blog|forum|nri-guides" at bounding box center [564, 207] width 158 height 27
paste input "nri-guides"
type input "blog|forum|nri-guides"
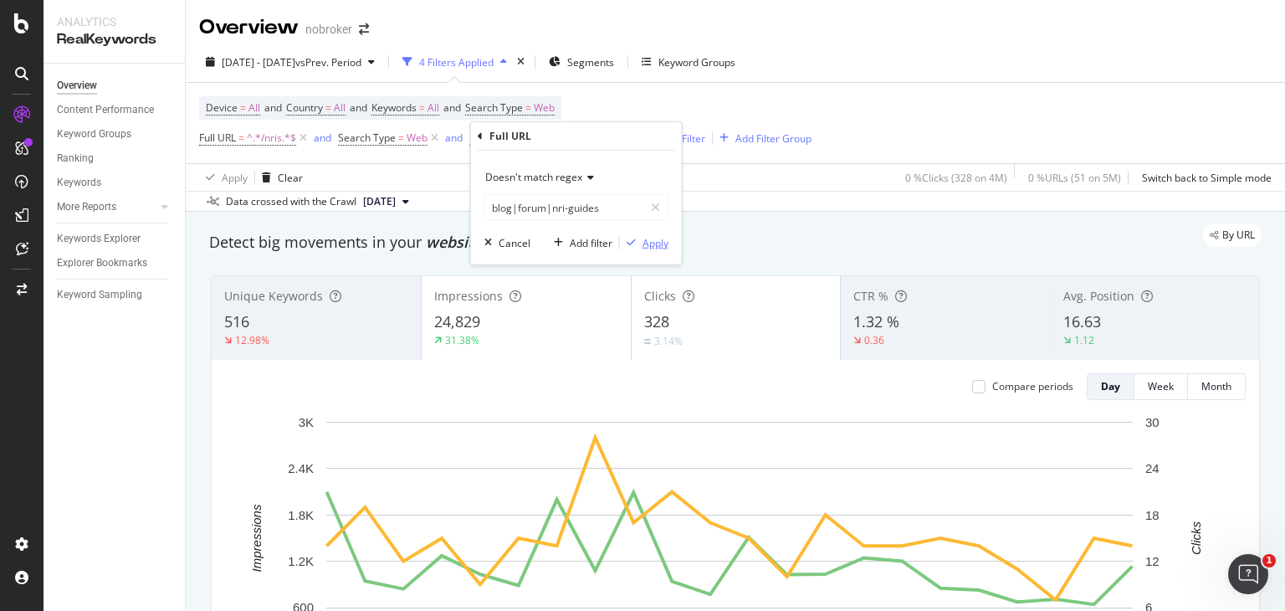
click at [656, 235] on div "Apply" at bounding box center [655, 242] width 26 height 14
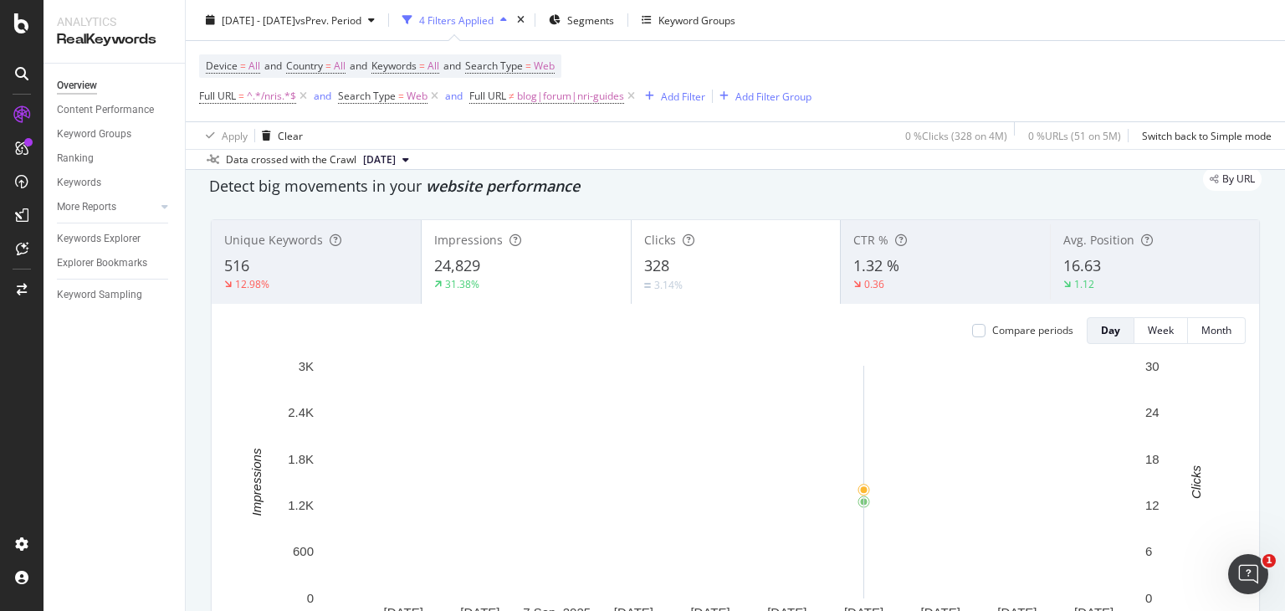
scroll to position [52, 0]
